Goal: Task Accomplishment & Management: Manage account settings

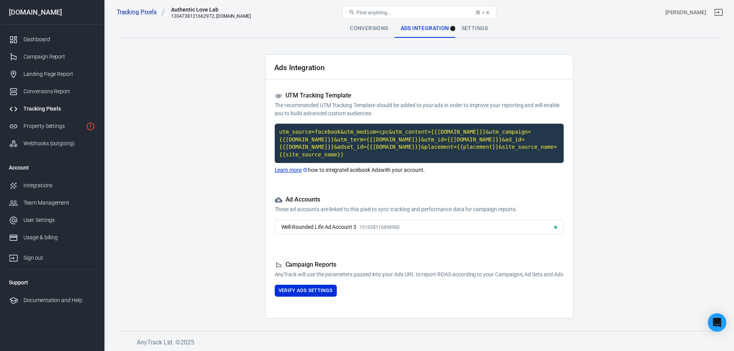
click at [49, 114] on link "Tracking Pixels" at bounding box center [52, 108] width 99 height 17
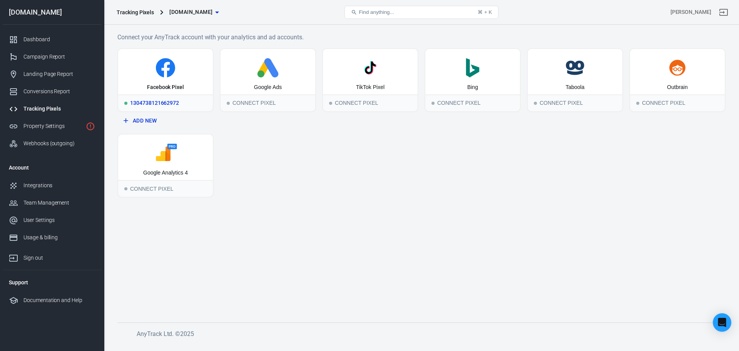
click at [170, 105] on div "1304738121662972" at bounding box center [165, 102] width 95 height 17
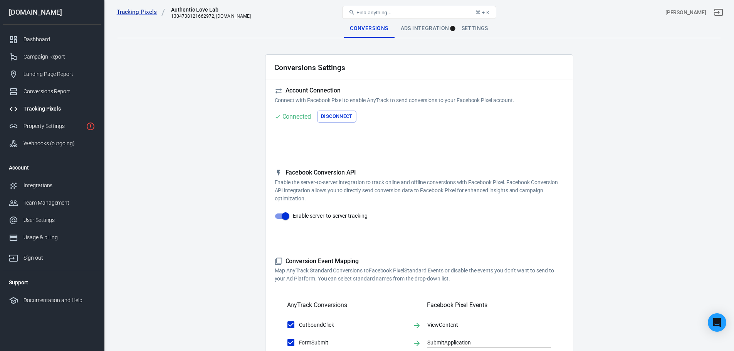
click at [345, 110] on div "Account Connection Connect with Facebook Pixel to enable AnyTrack to send conve…" at bounding box center [419, 117] width 289 height 60
click at [338, 116] on button "Disconnect" at bounding box center [336, 117] width 39 height 12
click at [294, 121] on button "Connect" at bounding box center [290, 117] width 31 height 12
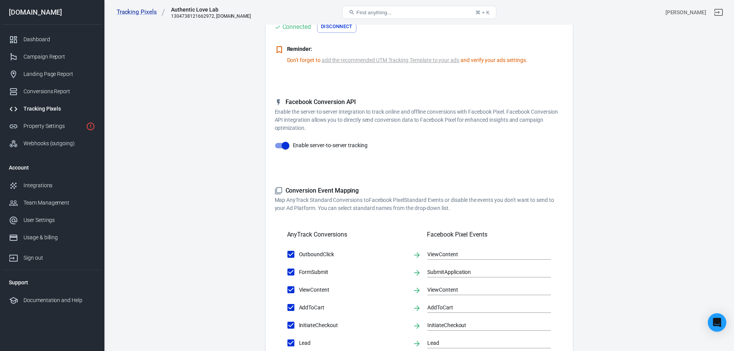
scroll to position [2, 0]
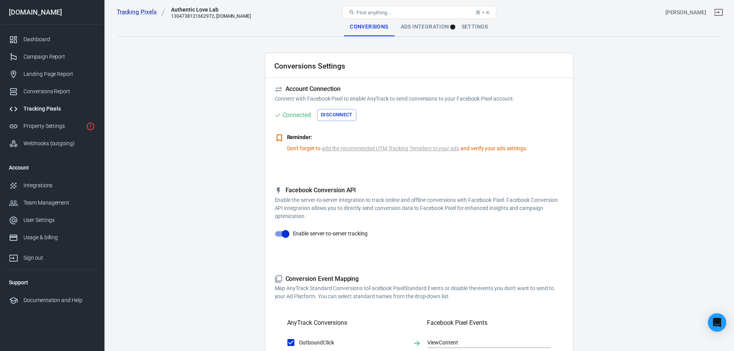
click at [362, 147] on link "add the recommended UTM Tracking Template to your ads" at bounding box center [390, 148] width 137 height 8
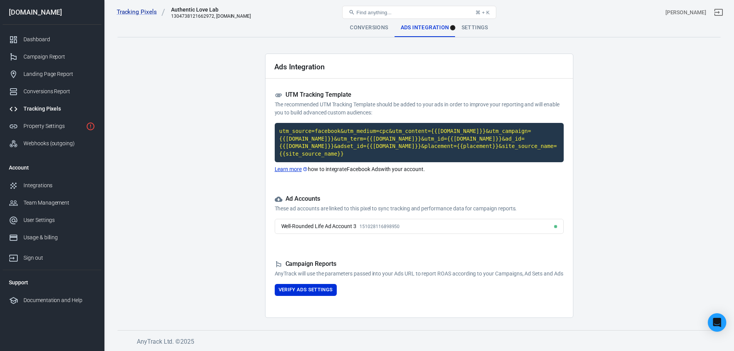
click at [281, 165] on link "Learn more" at bounding box center [292, 169] width 34 height 8
click at [329, 288] on button "Verify Ads Settings" at bounding box center [306, 290] width 62 height 12
click at [329, 288] on div "Campaign Reports AnyTrack will use the parameters passed into your Ads URL to r…" at bounding box center [419, 278] width 289 height 36
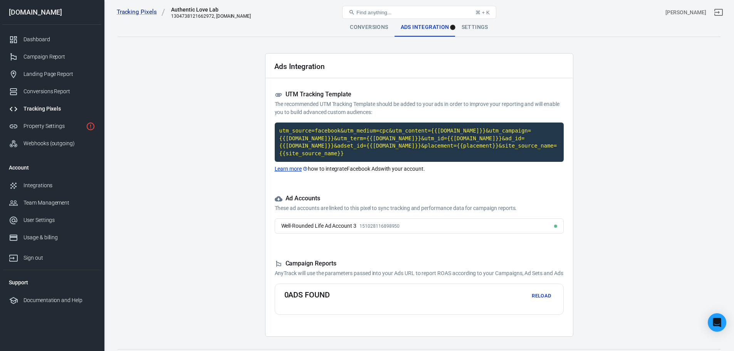
click at [491, 218] on div "Well-Rounded Life Ad Account 3 151028116898950" at bounding box center [419, 225] width 289 height 15
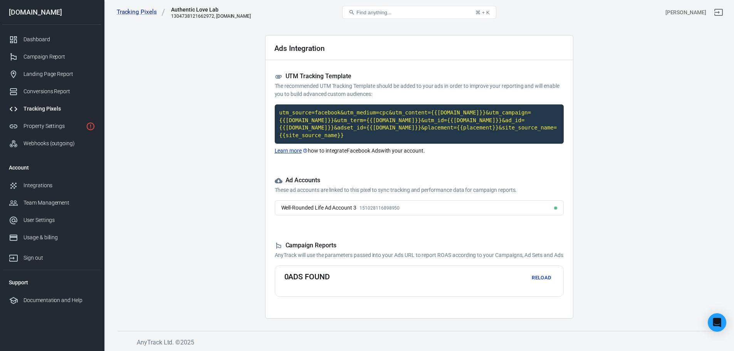
scroll to position [20, 0]
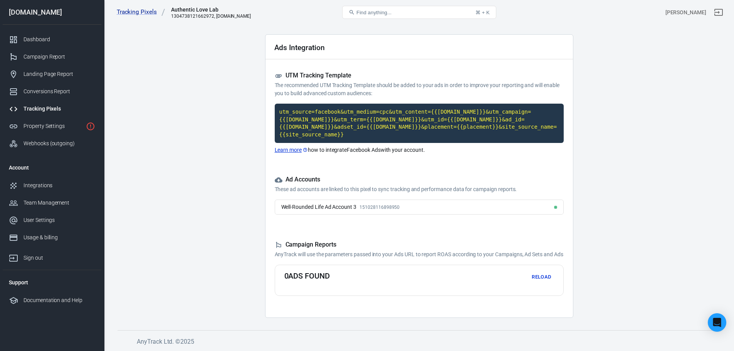
click at [486, 186] on div "Ad Accounts These ad accounts are linked to this pixel to sync tracking and per…" at bounding box center [419, 198] width 289 height 44
click at [491, 200] on div "Well-Rounded Life Ad Account 3 151028116898950" at bounding box center [419, 206] width 289 height 15
click at [311, 203] on div "Well-Rounded Life Ad Account 3 151028116898950" at bounding box center [419, 206] width 289 height 15
click at [536, 271] on button "Reload" at bounding box center [541, 277] width 25 height 12
click at [141, 13] on link "Tracking Pixels" at bounding box center [141, 12] width 49 height 8
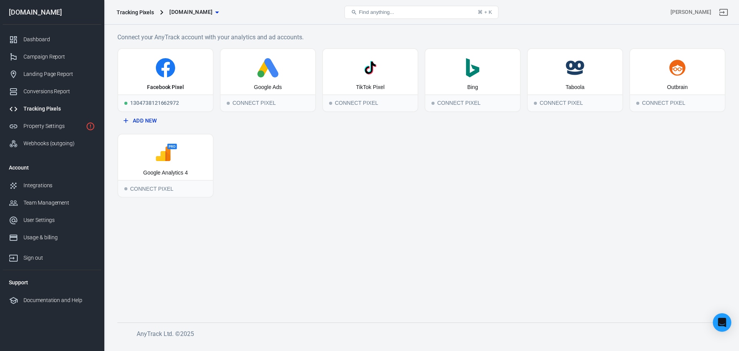
click at [153, 122] on button "Add New" at bounding box center [166, 121] width 90 height 14
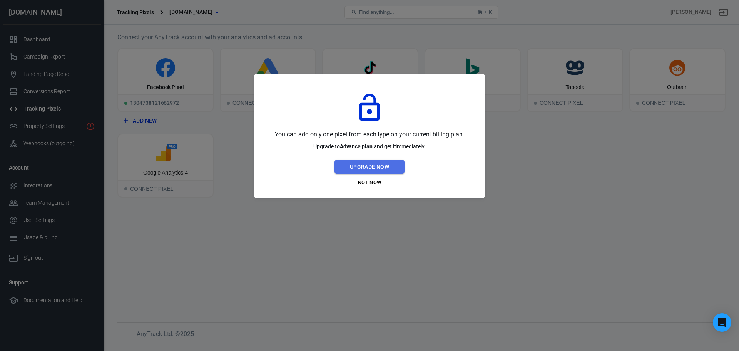
click at [365, 168] on button "Upgrade Now" at bounding box center [370, 167] width 70 height 14
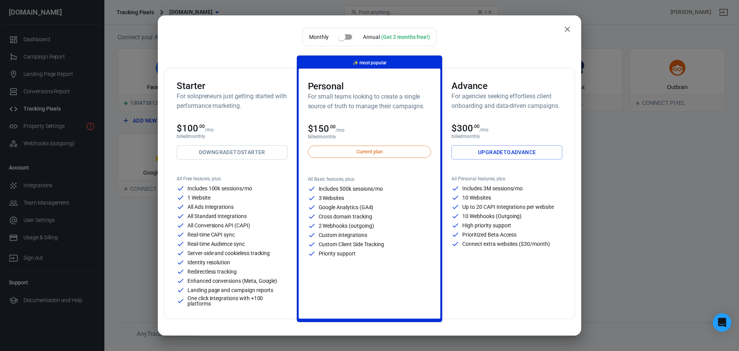
click at [474, 155] on link "Upgrade to Advance" at bounding box center [507, 152] width 111 height 14
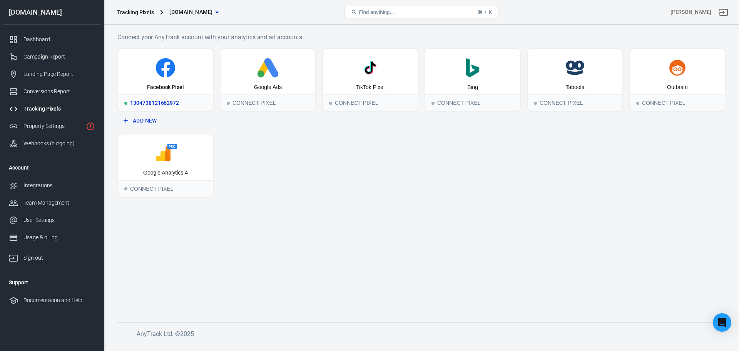
click at [171, 99] on div "1304738121662972" at bounding box center [165, 102] width 95 height 17
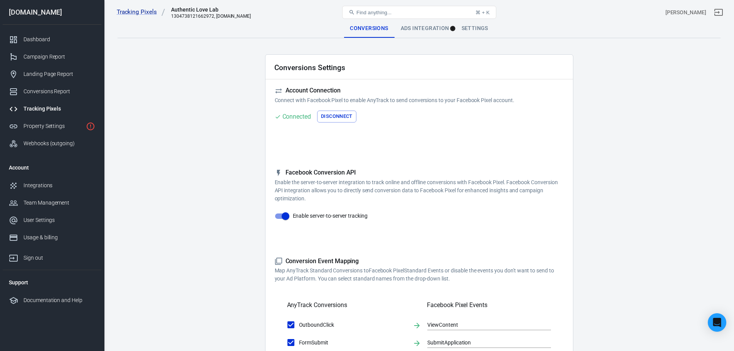
click at [415, 25] on div "Ads Integration" at bounding box center [424, 28] width 61 height 18
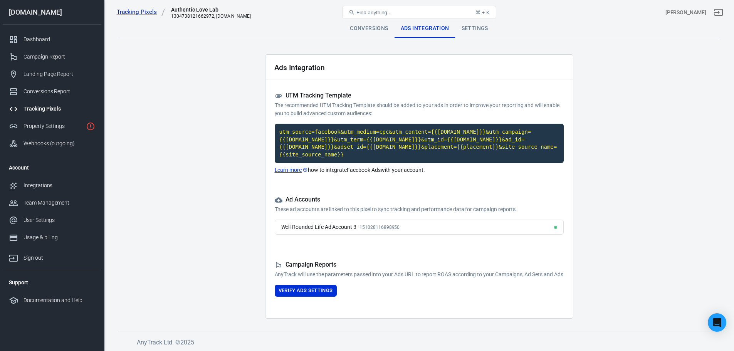
click at [472, 29] on div "Settings" at bounding box center [474, 28] width 39 height 18
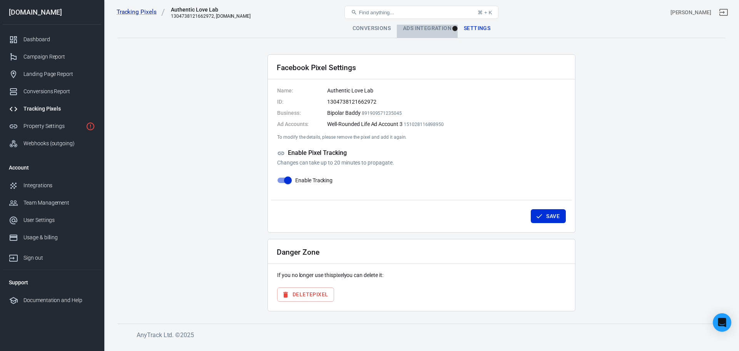
click at [403, 27] on div "Ads Integration" at bounding box center [427, 28] width 61 height 18
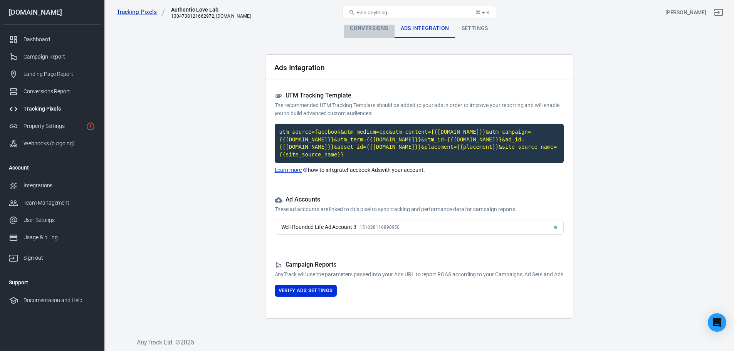
click at [372, 27] on div "Conversions" at bounding box center [368, 28] width 50 height 18
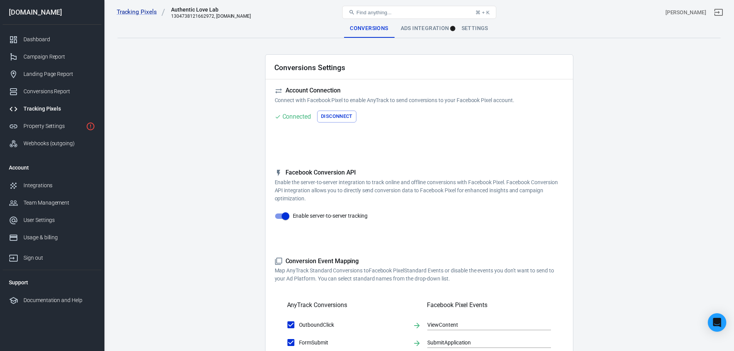
click at [276, 90] on icon at bounding box center [279, 91] width 8 height 8
click at [45, 126] on div "Property Settings" at bounding box center [52, 126] width 59 height 8
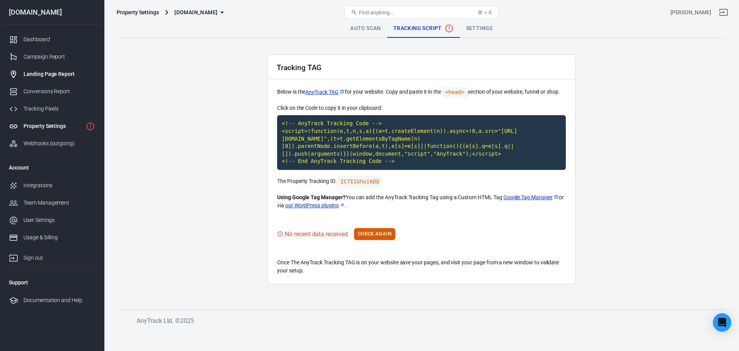
click at [61, 70] on div "Landing Page Report" at bounding box center [59, 74] width 72 height 8
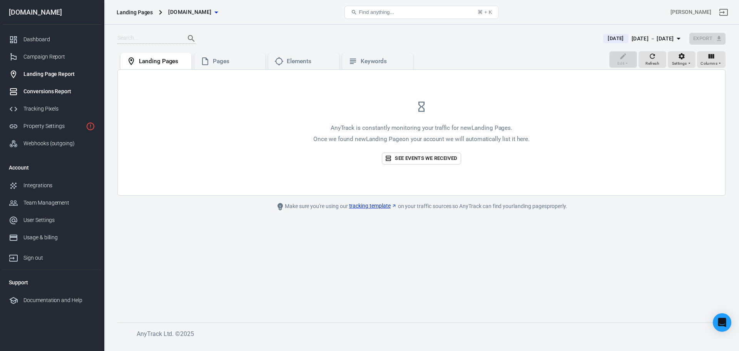
click at [55, 93] on div "Conversions Report" at bounding box center [59, 91] width 72 height 8
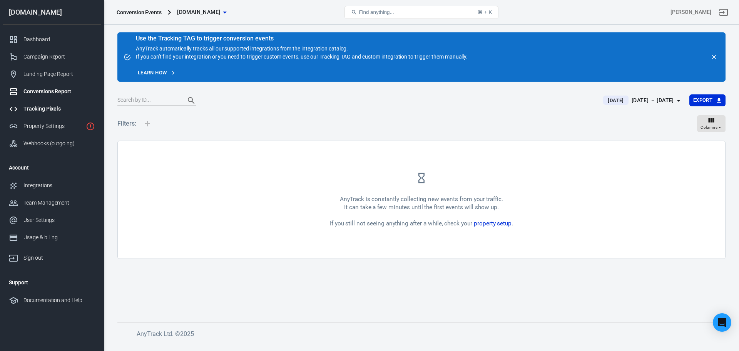
click at [46, 107] on div "Tracking Pixels" at bounding box center [59, 109] width 72 height 8
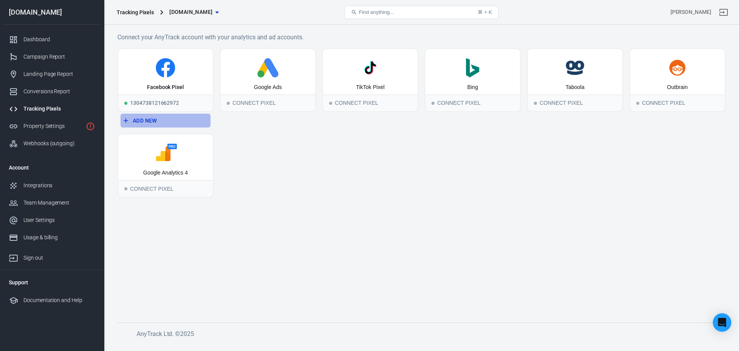
click at [148, 119] on button "Add New" at bounding box center [166, 121] width 90 height 14
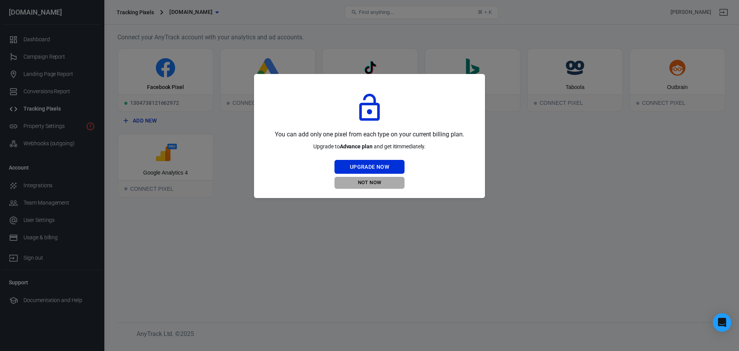
click at [366, 180] on button "Not Now" at bounding box center [370, 183] width 70 height 12
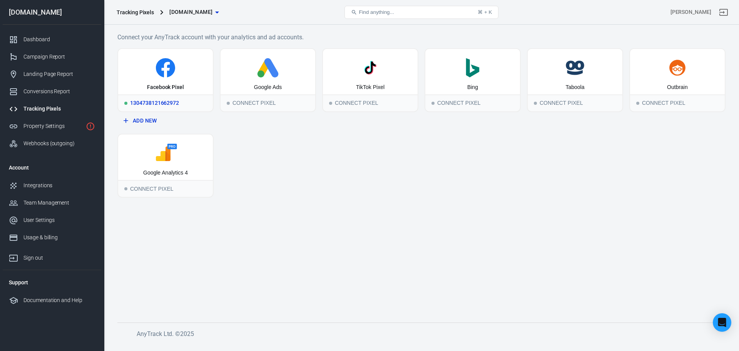
click at [183, 101] on div "1304738121662972" at bounding box center [165, 102] width 95 height 17
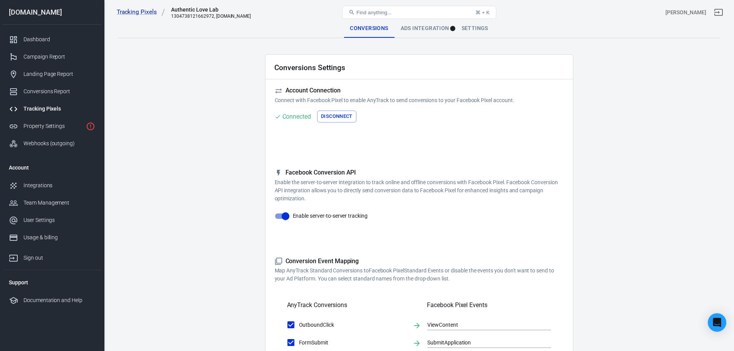
click at [413, 30] on div "Ads Integration" at bounding box center [424, 28] width 61 height 18
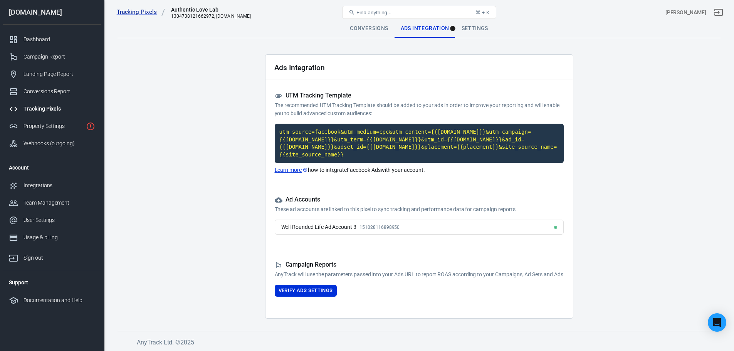
click at [438, 220] on div "Well-Rounded Life Ad Account 3 151028116898950" at bounding box center [419, 226] width 289 height 15
click at [473, 31] on div "Settings" at bounding box center [474, 28] width 39 height 18
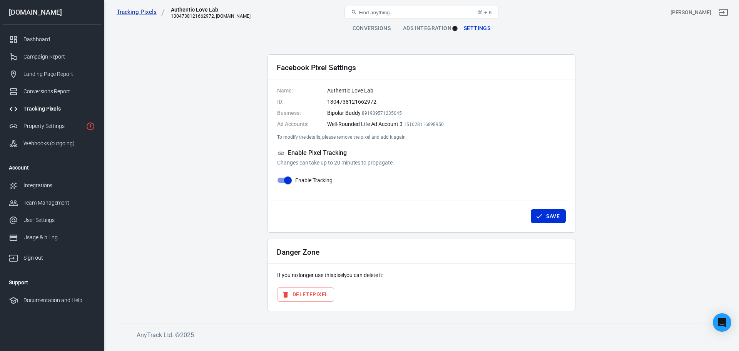
click at [438, 32] on div "Ads Integration" at bounding box center [427, 28] width 61 height 18
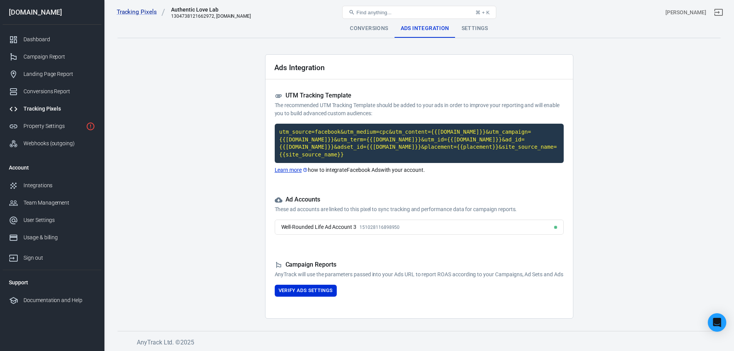
click at [362, 30] on div "Conversions" at bounding box center [368, 28] width 50 height 18
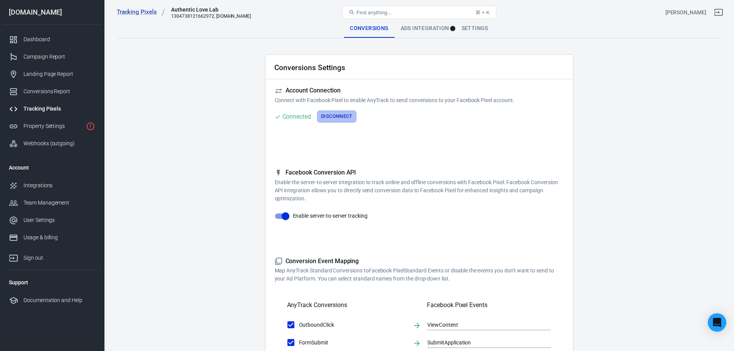
click at [343, 115] on button "Disconnect" at bounding box center [336, 117] width 39 height 12
click at [51, 181] on link "Integrations" at bounding box center [52, 185] width 99 height 17
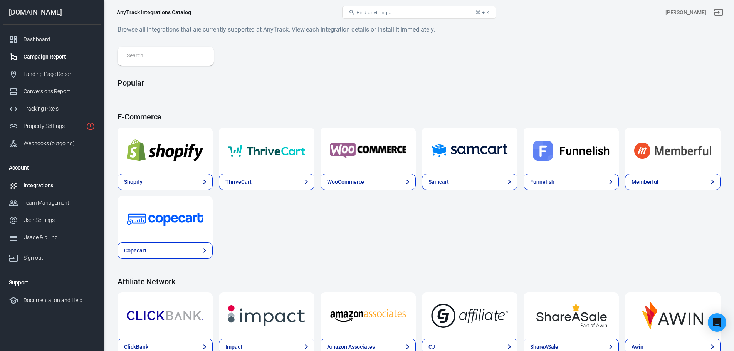
click at [55, 60] on div "Campaign Report" at bounding box center [59, 57] width 72 height 8
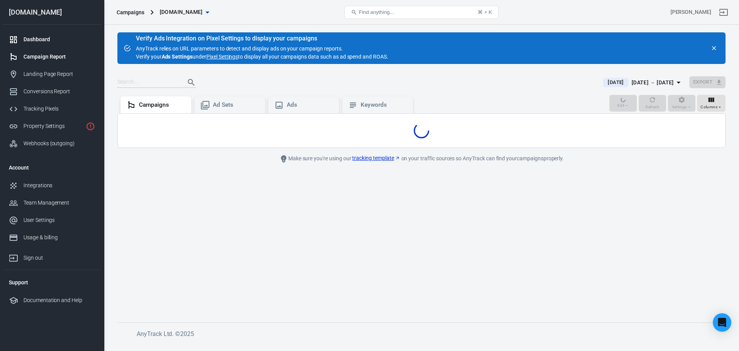
click at [42, 37] on div "Dashboard" at bounding box center [59, 39] width 72 height 8
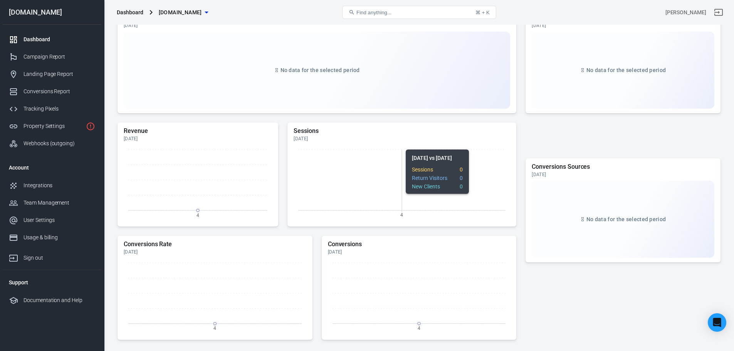
scroll to position [193, 0]
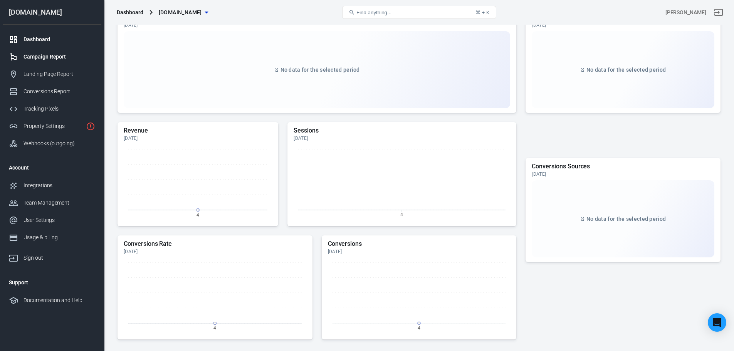
click at [60, 57] on div "Campaign Report" at bounding box center [59, 57] width 72 height 8
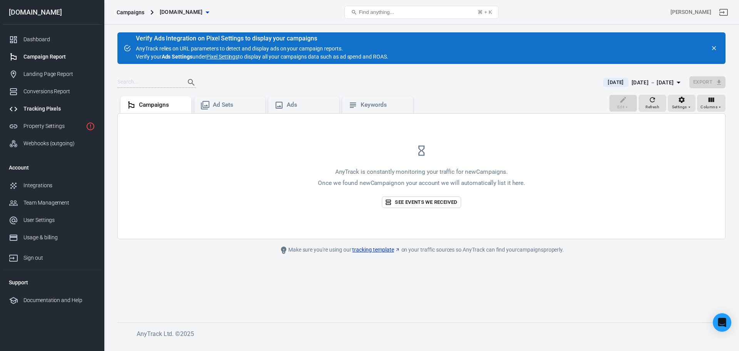
click at [55, 112] on div "Tracking Pixels" at bounding box center [59, 109] width 72 height 8
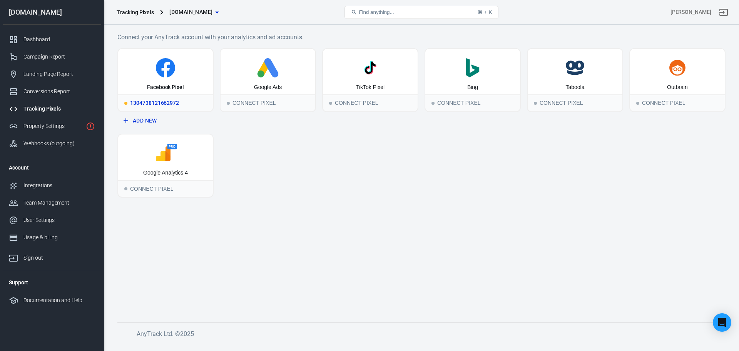
click at [174, 104] on div "1304738121662972" at bounding box center [165, 102] width 95 height 17
click at [686, 11] on div "[PERSON_NAME]" at bounding box center [691, 12] width 41 height 8
click at [169, 105] on div "1304738121662972" at bounding box center [165, 102] width 95 height 17
click at [174, 107] on div "1304738121662972" at bounding box center [165, 102] width 95 height 17
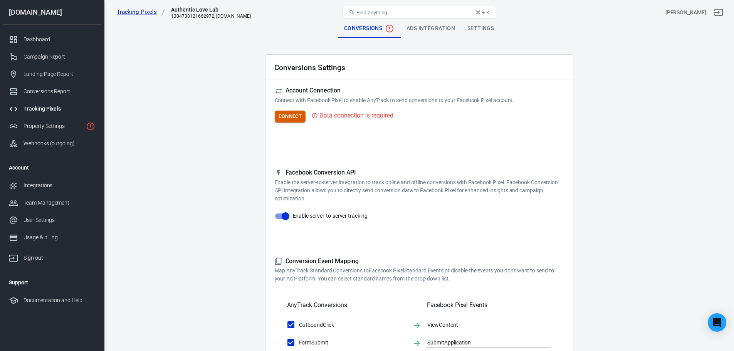
click at [293, 116] on button "Connect" at bounding box center [290, 117] width 31 height 12
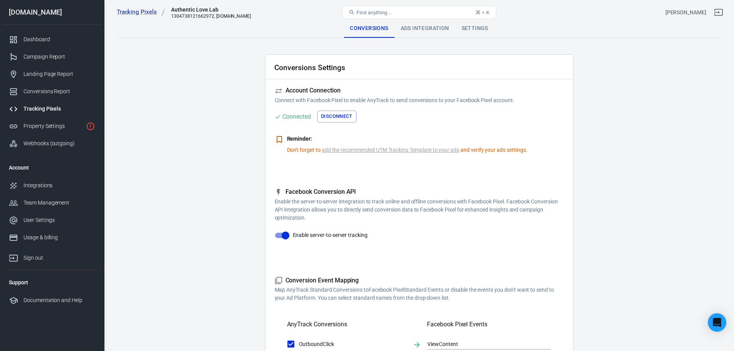
click at [422, 22] on div "Tracking Pixels Authentic Love Lab 1304738121662972, [DOMAIN_NAME] Find anythin…" at bounding box center [418, 12] width 629 height 25
click at [422, 26] on div "Ads Integration" at bounding box center [424, 28] width 61 height 18
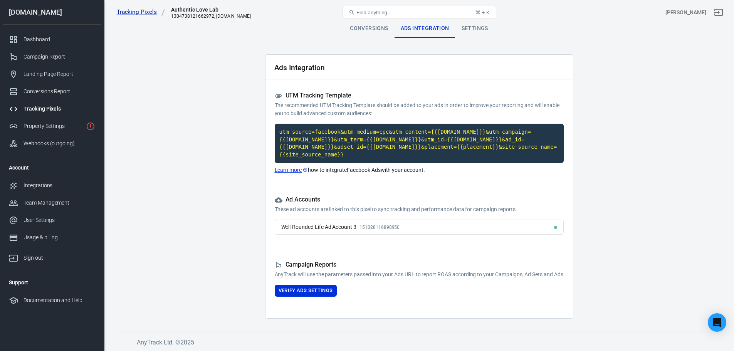
click at [456, 229] on div "Well-Rounded Life Ad Account 3 151028116898950" at bounding box center [419, 229] width 289 height 20
click at [450, 219] on div "Well-Rounded Life Ad Account 3 151028116898950" at bounding box center [419, 226] width 289 height 15
click at [449, 219] on div "Well-Rounded Life Ad Account 3 151028116898950" at bounding box center [419, 226] width 289 height 15
click at [60, 122] on link "Property Settings" at bounding box center [52, 125] width 99 height 17
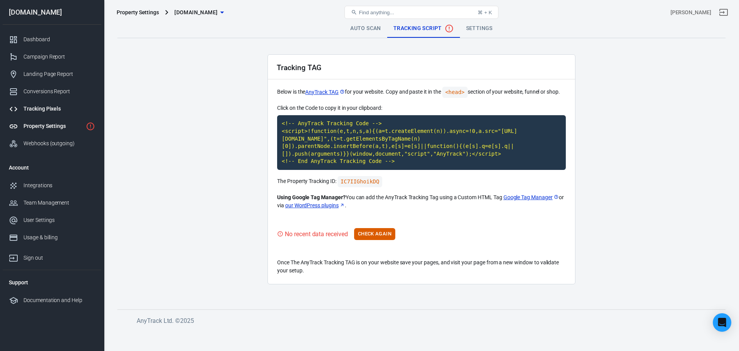
click at [50, 109] on div "Tracking Pixels" at bounding box center [59, 109] width 72 height 8
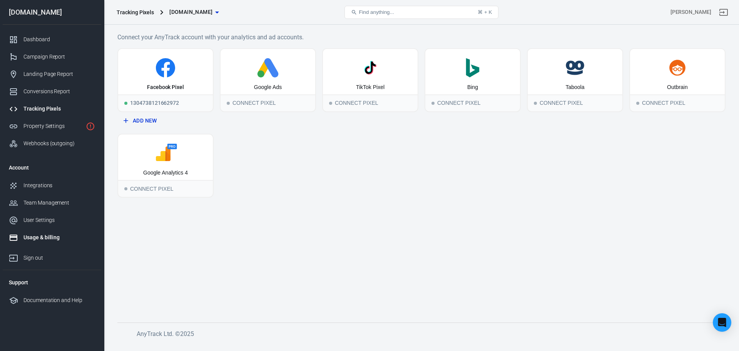
click at [39, 237] on div "Usage & billing" at bounding box center [59, 237] width 72 height 8
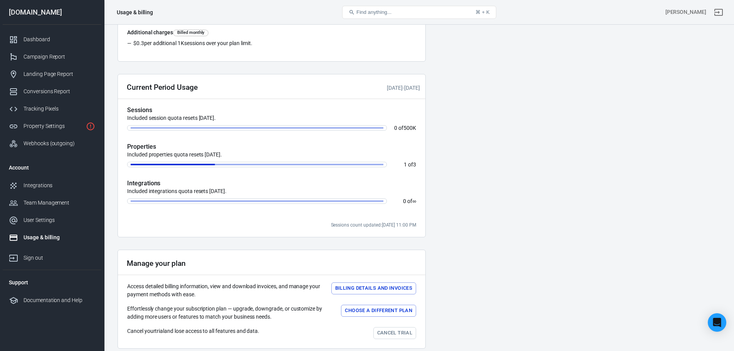
scroll to position [188, 0]
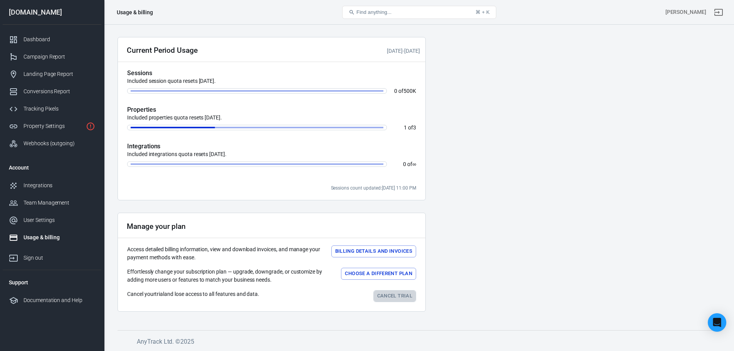
click at [395, 296] on link "Cancel trial" at bounding box center [394, 296] width 43 height 12
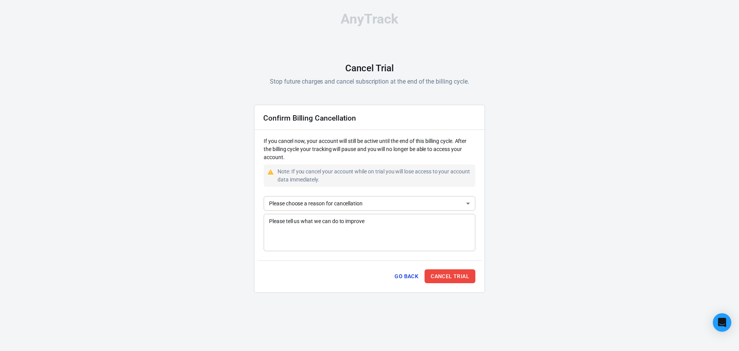
click at [403, 199] on body "AnyTrack Cancel Trial Stop future charges and cancel subscription at the end of…" at bounding box center [369, 155] width 739 height 311
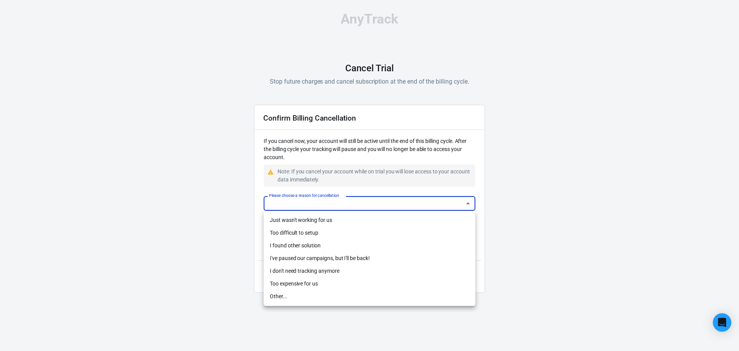
click at [524, 208] on div at bounding box center [369, 175] width 739 height 351
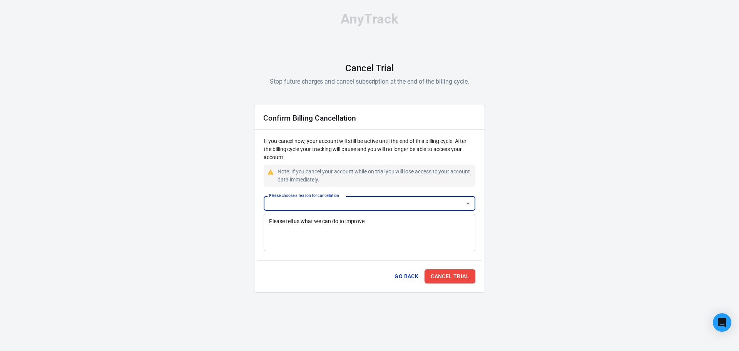
click at [464, 277] on button "Cancel Trial" at bounding box center [450, 276] width 51 height 14
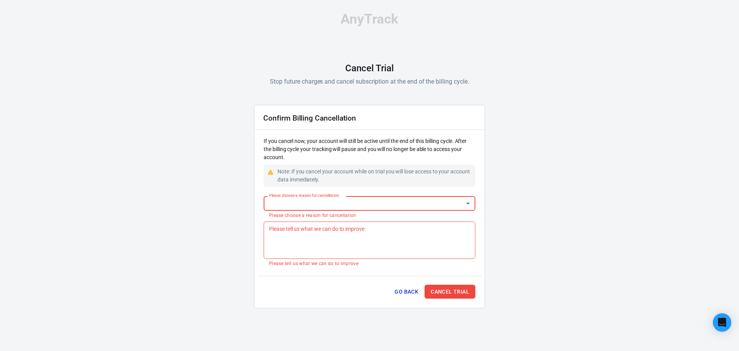
click at [430, 229] on textarea "Please tell us what we can do to improve" at bounding box center [369, 239] width 201 height 31
click at [408, 196] on div "Confirm Billing Cancellation If you cancel now, your account will still be acti…" at bounding box center [369, 206] width 231 height 203
click at [390, 204] on body "AnyTrack Cancel Trial Stop future charges and cancel subscription at the end of…" at bounding box center [369, 163] width 739 height 327
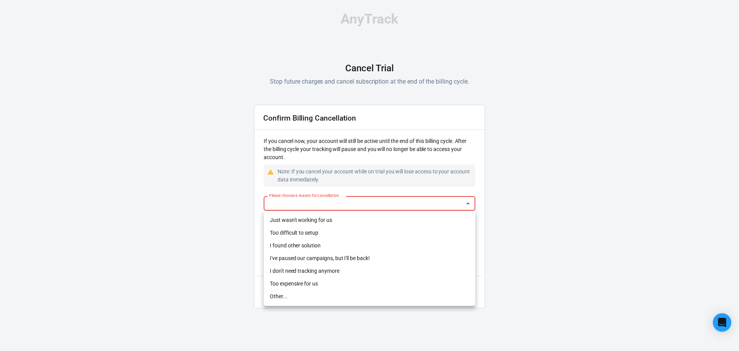
click at [351, 280] on li "Too expensive for us" at bounding box center [370, 283] width 212 height 13
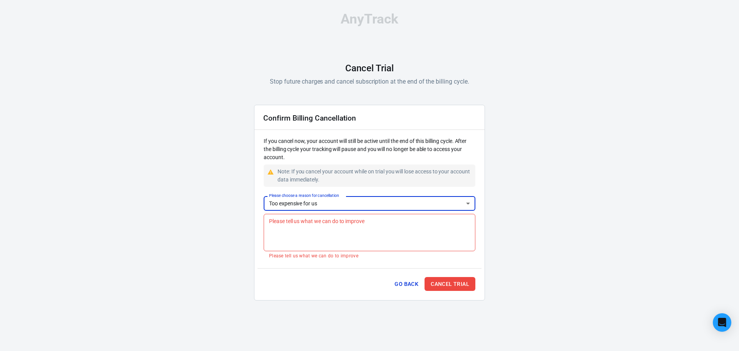
type input "too-expensive"
drag, startPoint x: 450, startPoint y: 278, endPoint x: 452, endPoint y: 283, distance: 5.3
click at [451, 281] on button "Cancel Trial" at bounding box center [450, 284] width 51 height 14
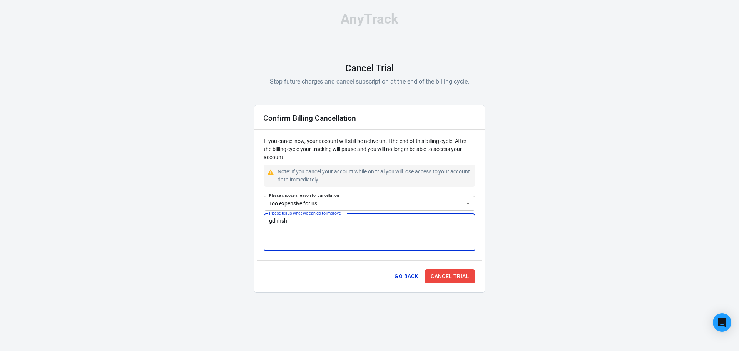
type textarea "gdhhsh"
click at [456, 285] on div "Go Back Cancel Trial" at bounding box center [370, 274] width 224 height 29
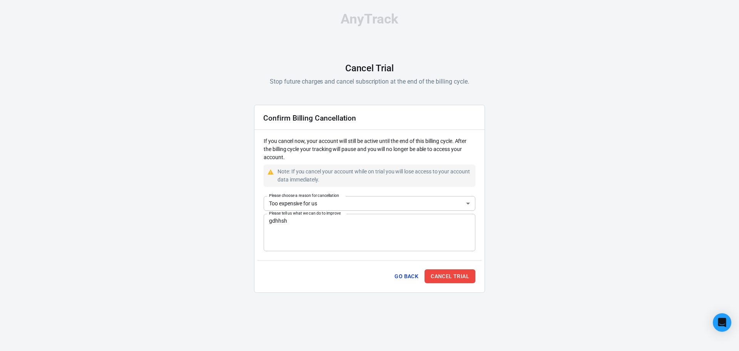
click at [456, 279] on button "Cancel Trial" at bounding box center [450, 276] width 51 height 14
